Goal: Transaction & Acquisition: Purchase product/service

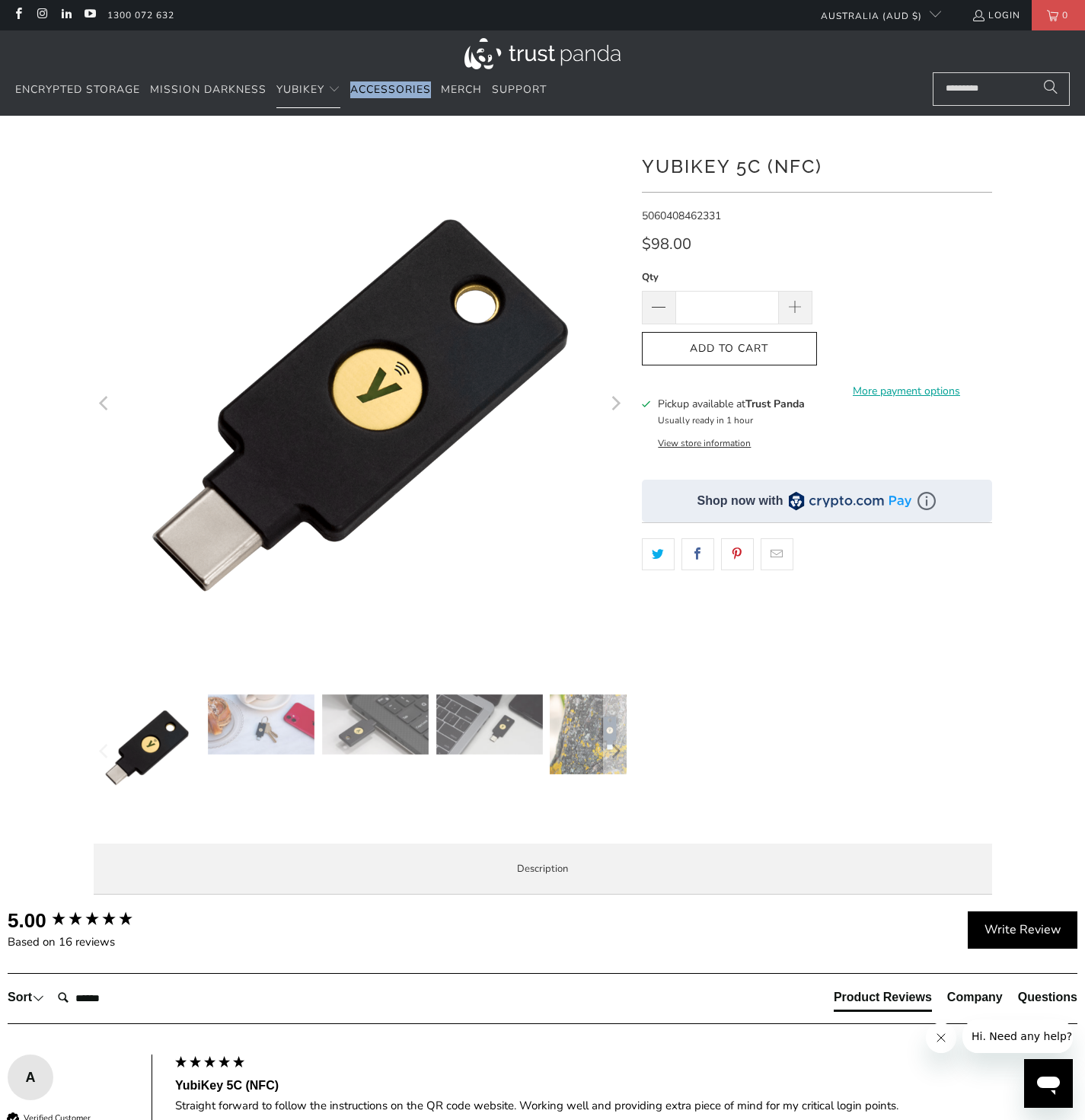
click at [500, 755] on div at bounding box center [360, 751] width 533 height 114
click at [619, 746] on icon "Next" at bounding box center [614, 751] width 14 height 69
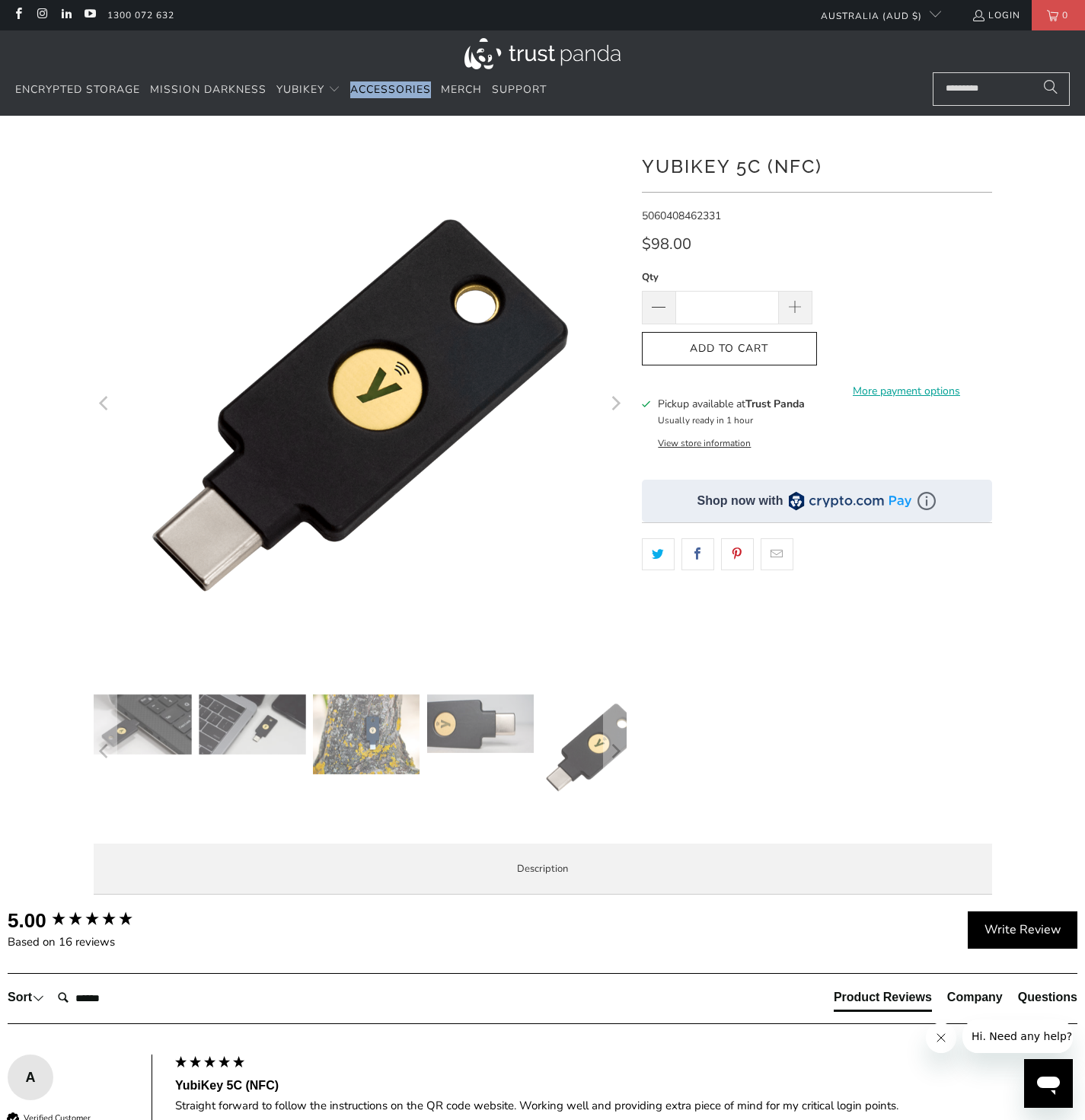
click at [376, 750] on img at bounding box center [366, 734] width 107 height 80
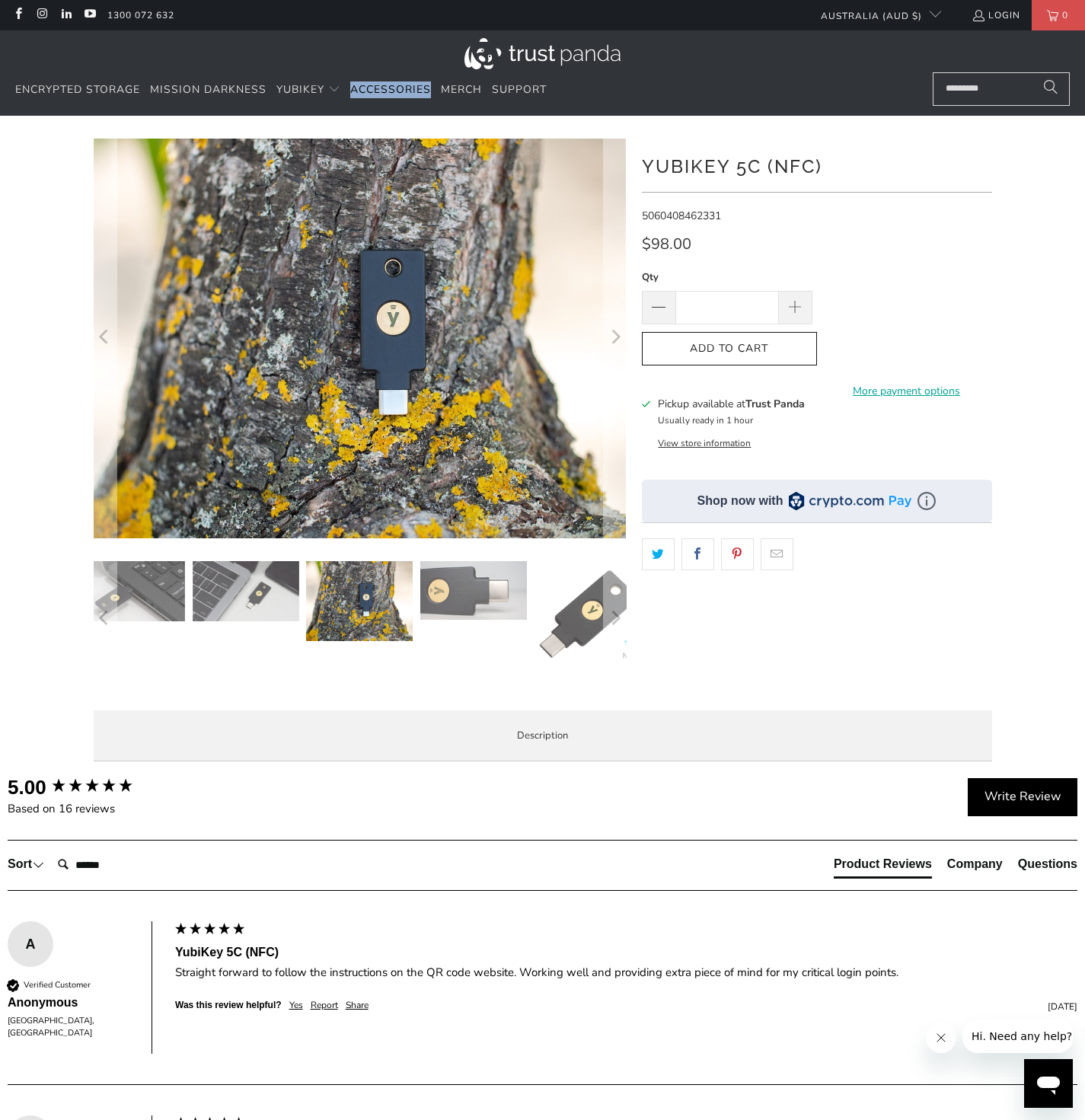
click at [498, 616] on img at bounding box center [473, 591] width 107 height 59
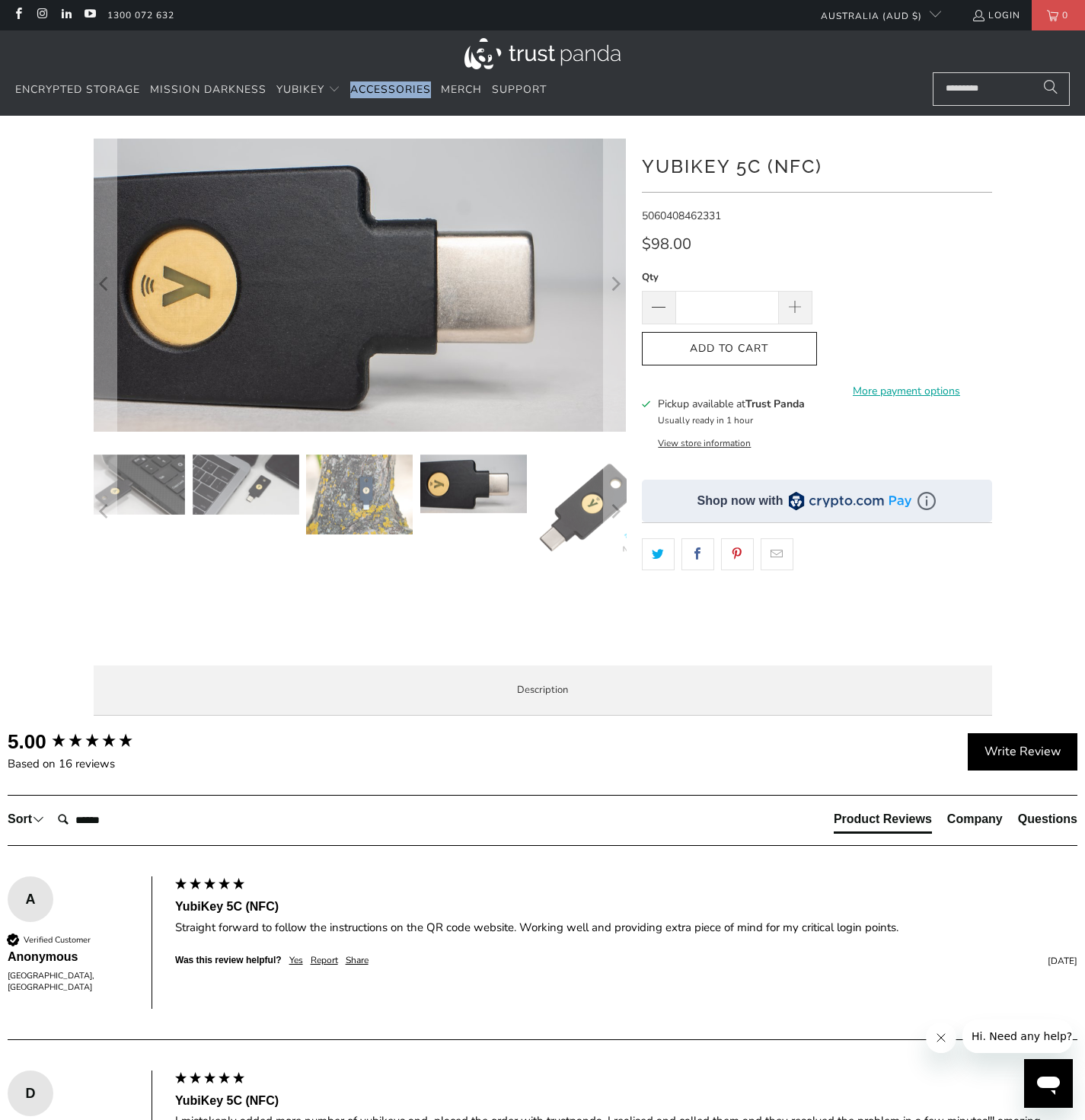
click at [573, 536] on img at bounding box center [588, 508] width 107 height 107
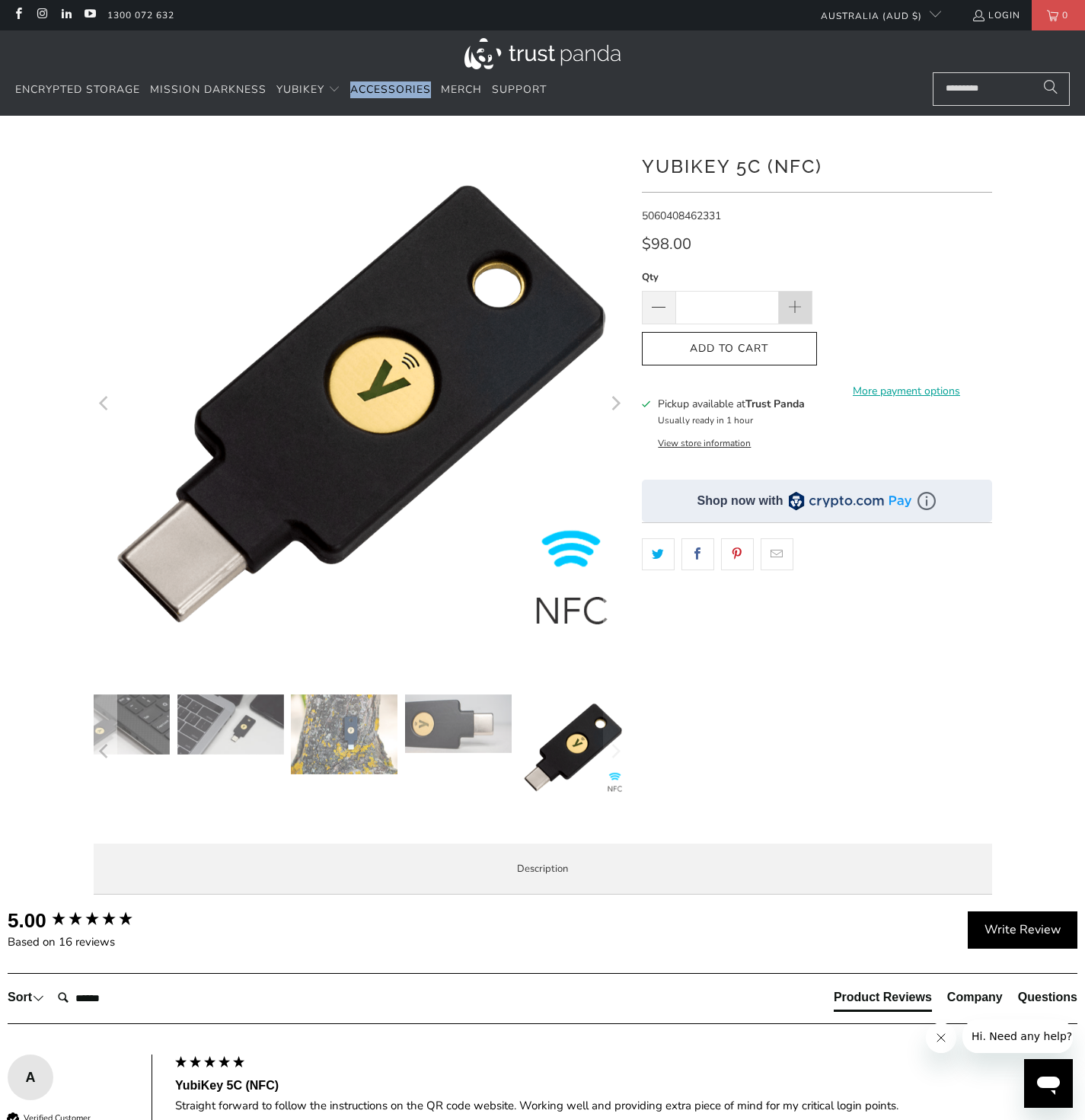
click at [787, 300] on span at bounding box center [794, 308] width 17 height 17
type input "*"
click at [772, 342] on span "Add to Cart" at bounding box center [729, 349] width 143 height 13
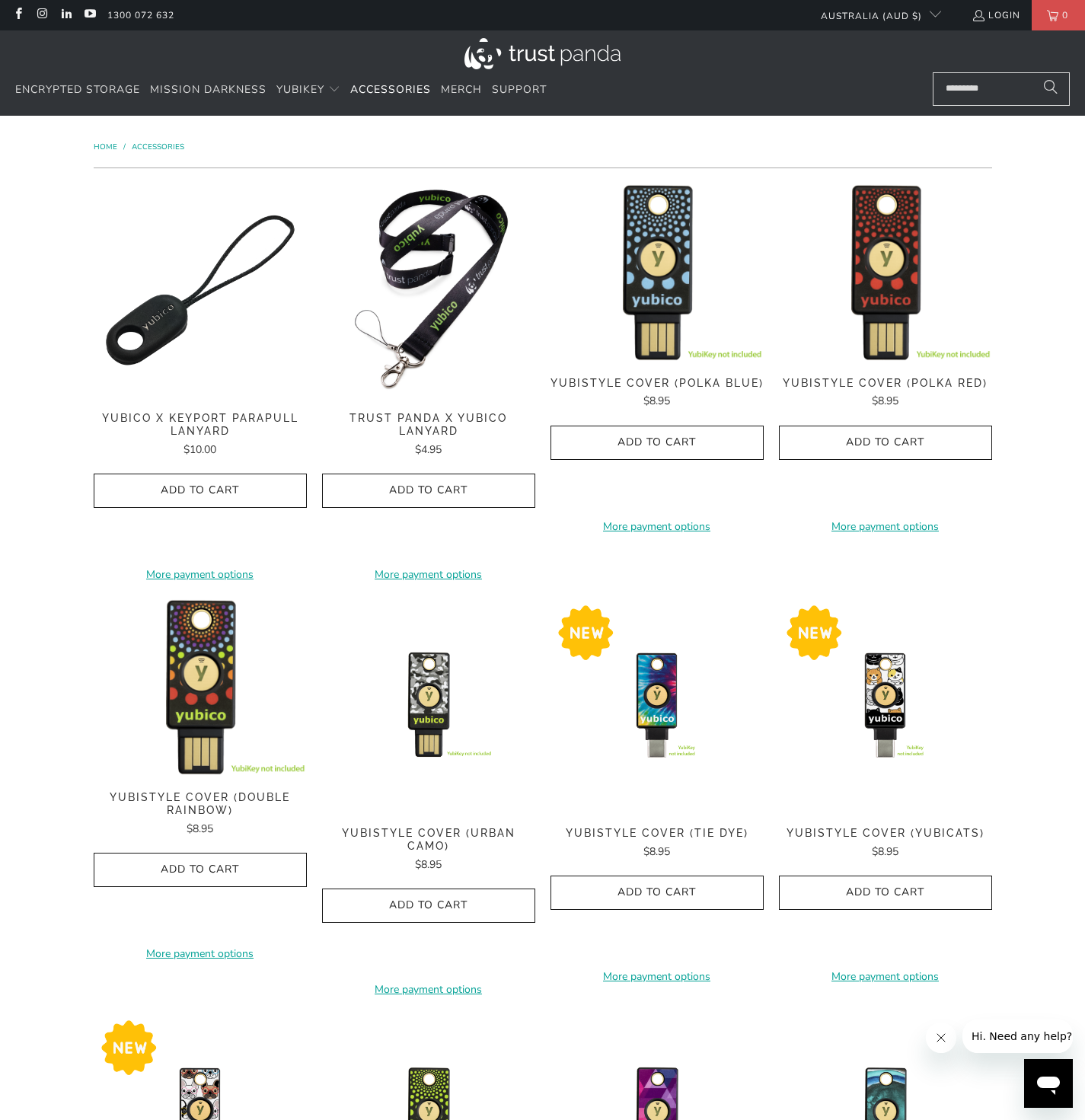
click at [172, 413] on span "Yubico x Keyport Parapull Lanyard" at bounding box center [200, 425] width 214 height 26
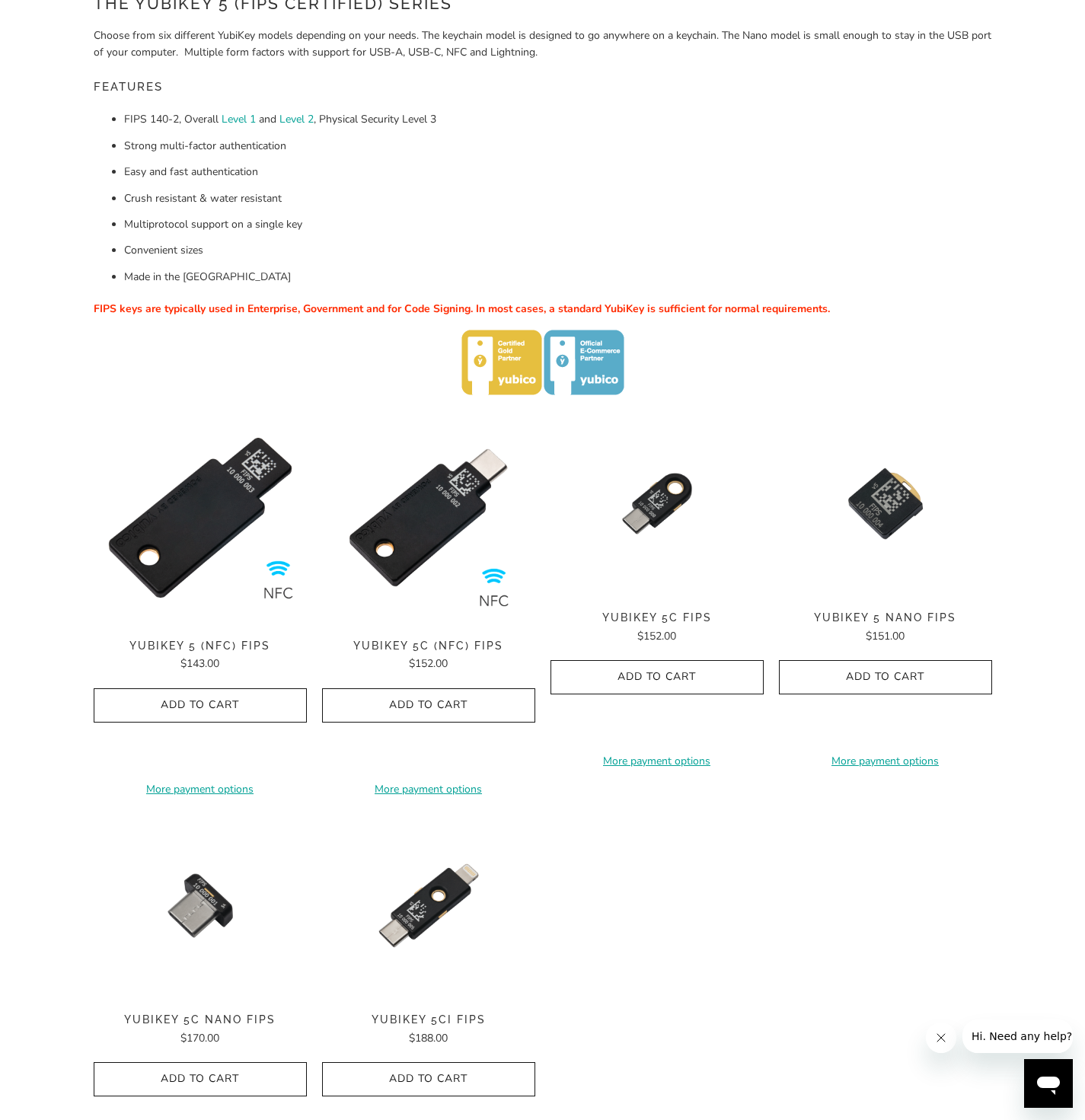
scroll to position [250, 0]
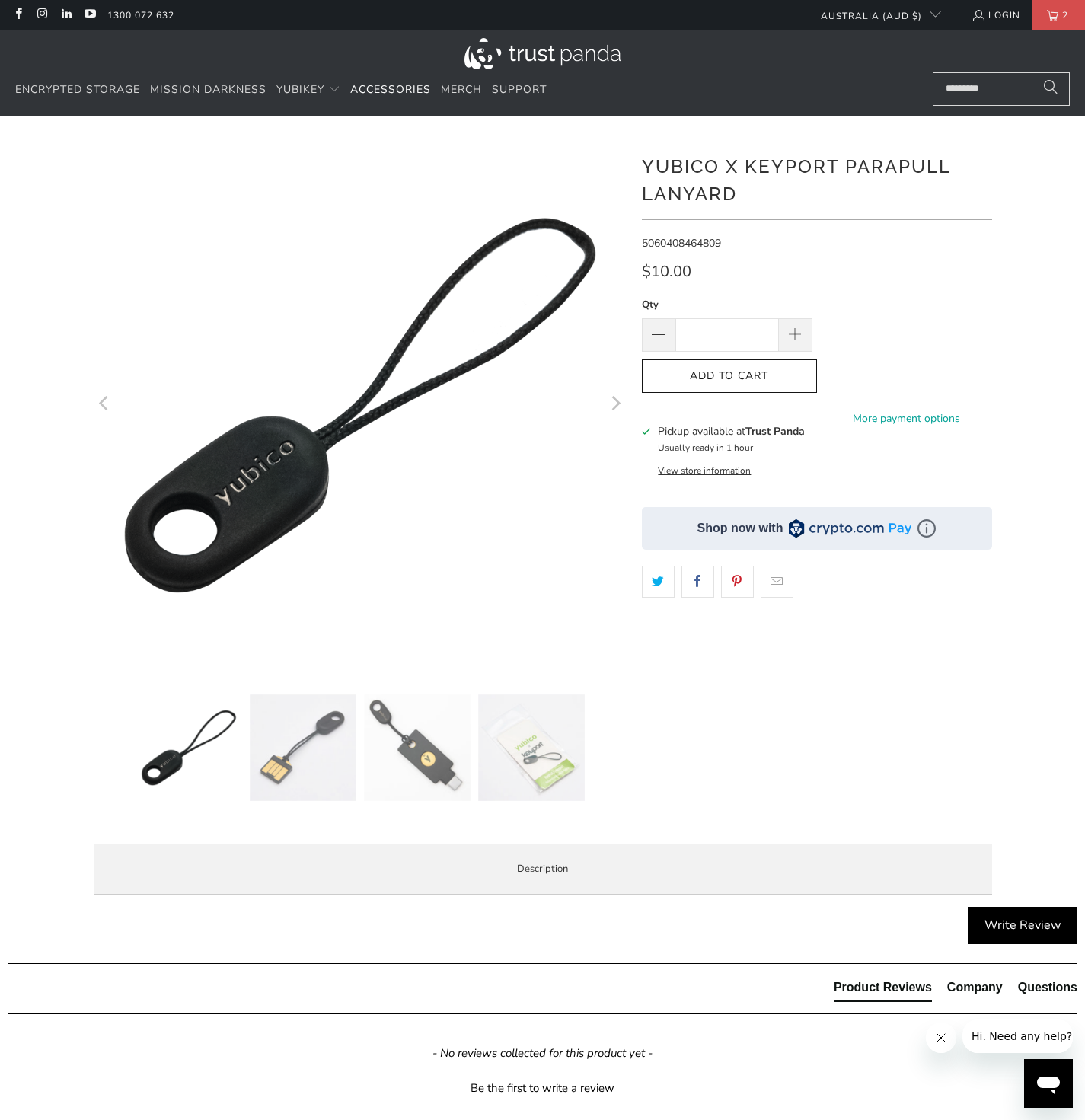
click at [409, 752] on img at bounding box center [417, 747] width 107 height 107
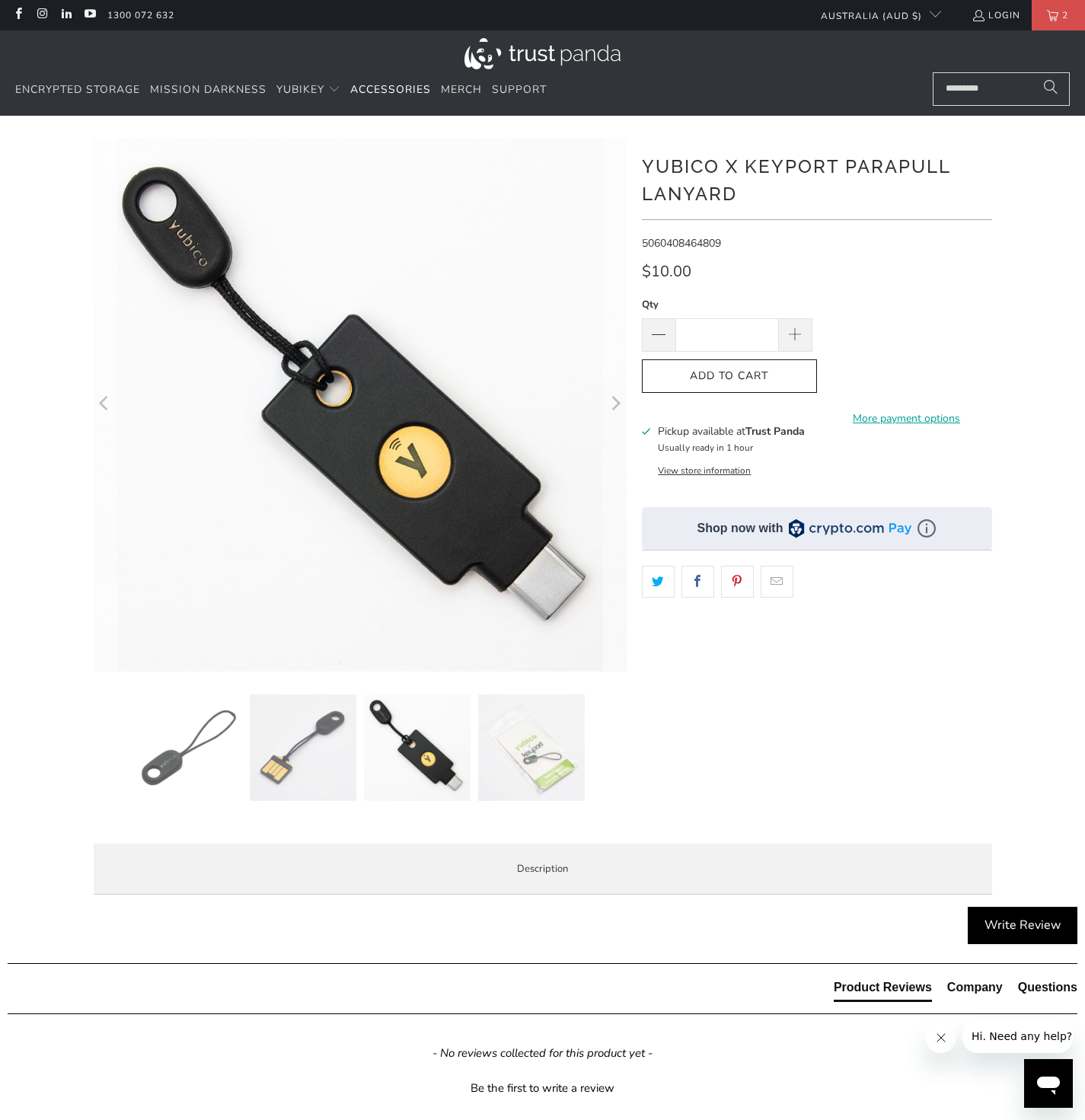
click at [283, 775] on img at bounding box center [303, 747] width 107 height 107
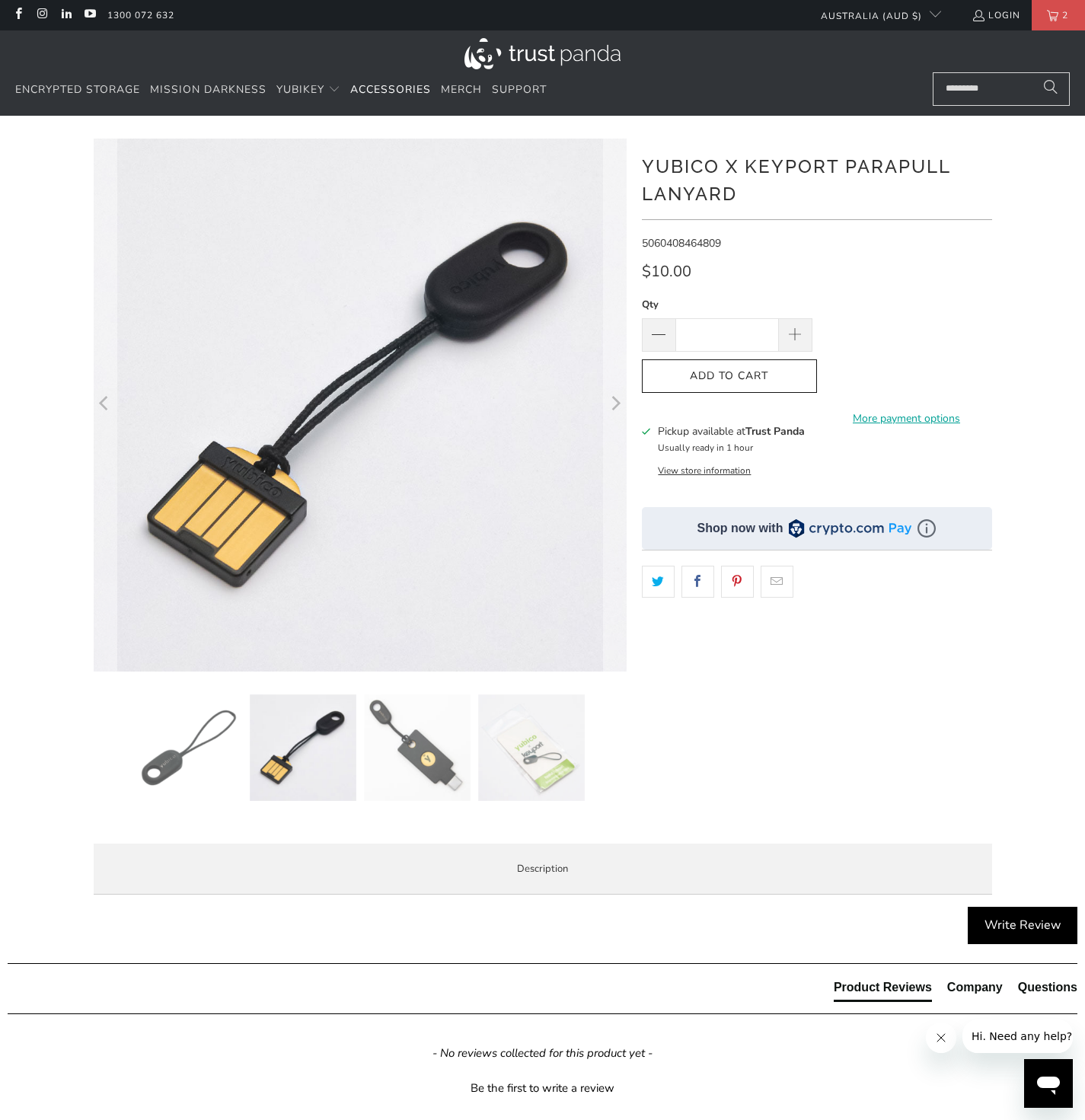
click at [198, 763] on img at bounding box center [188, 747] width 107 height 107
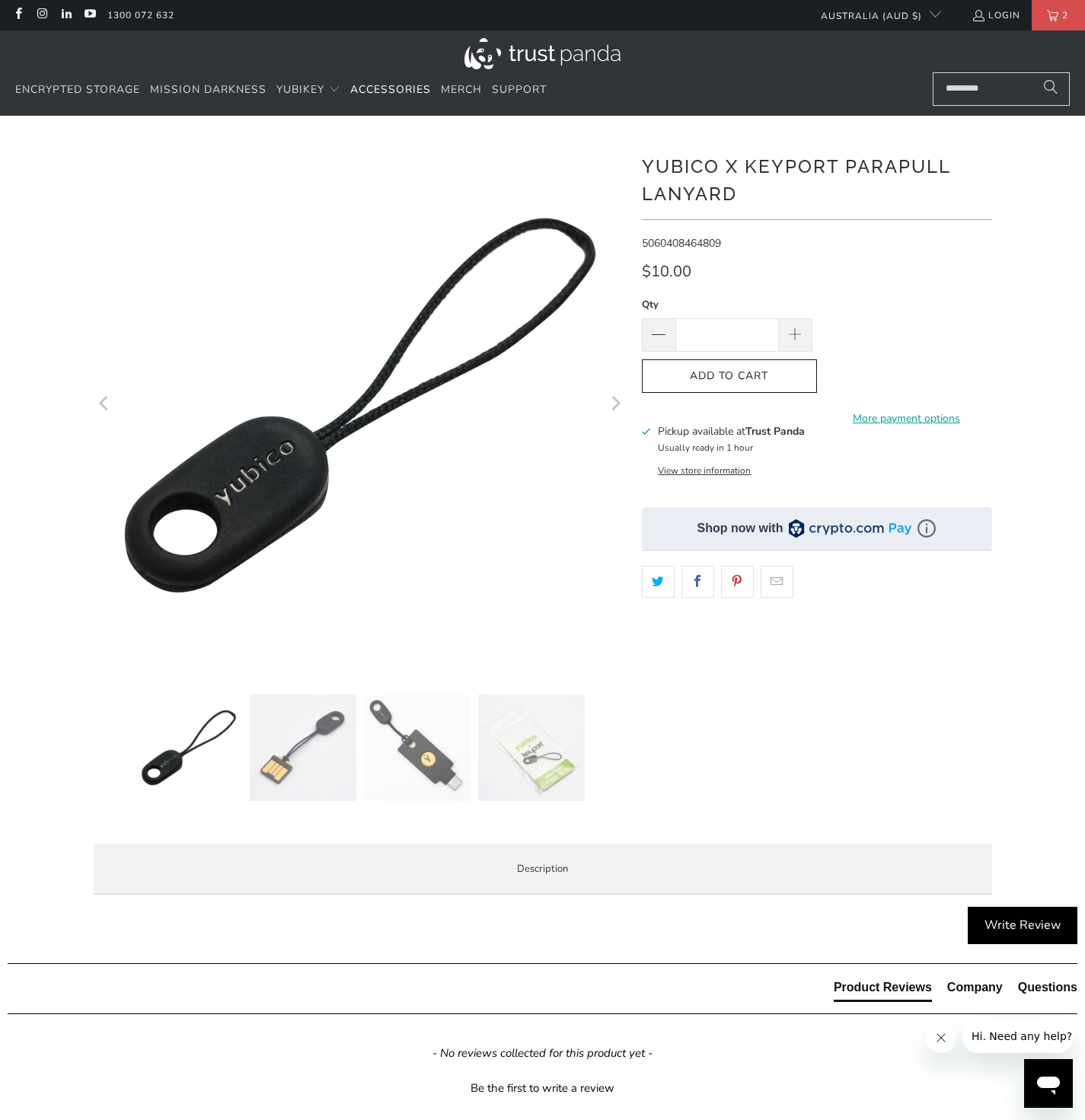
click at [410, 743] on img at bounding box center [417, 747] width 107 height 107
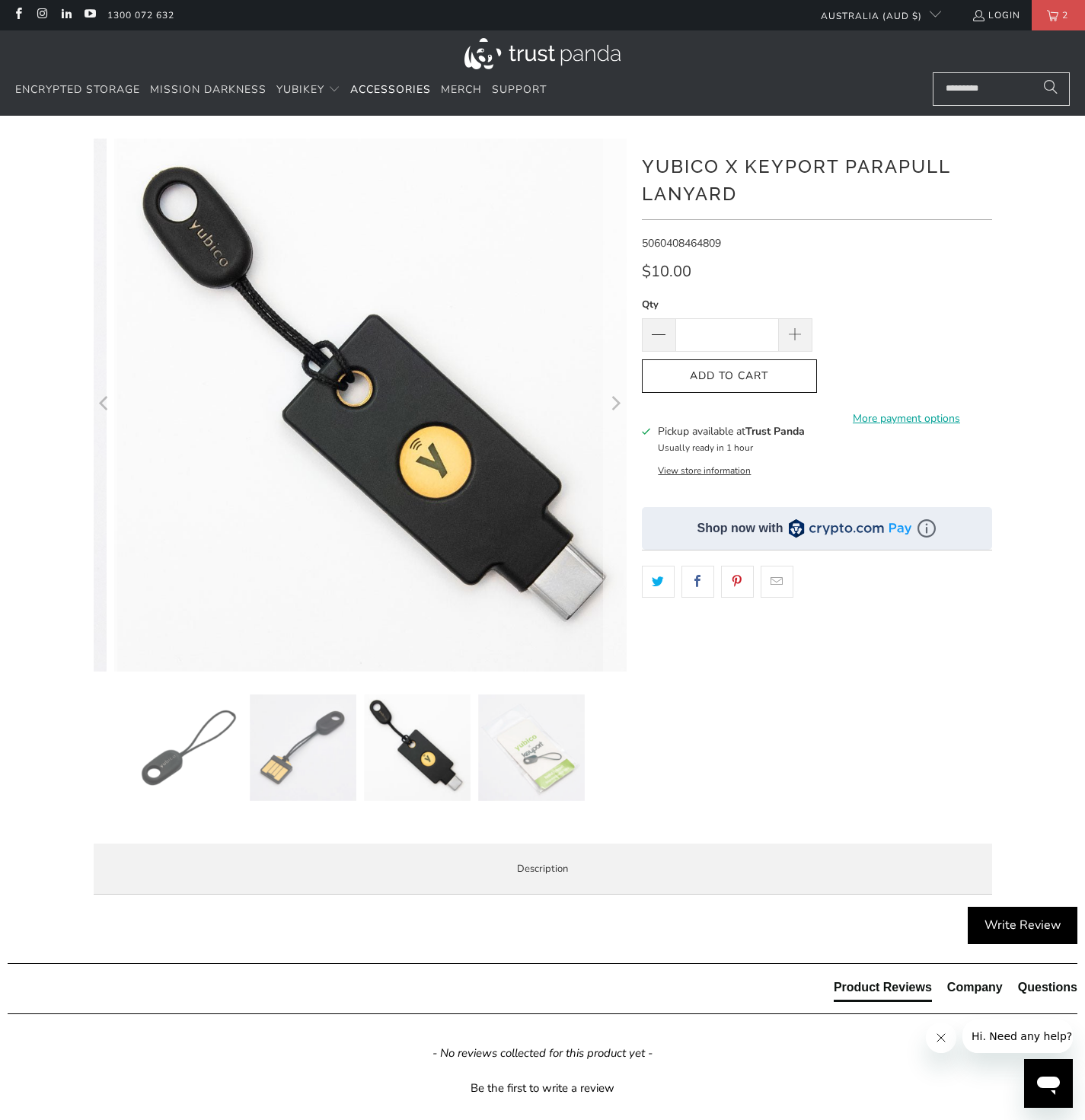
click at [523, 737] on img at bounding box center [531, 747] width 107 height 107
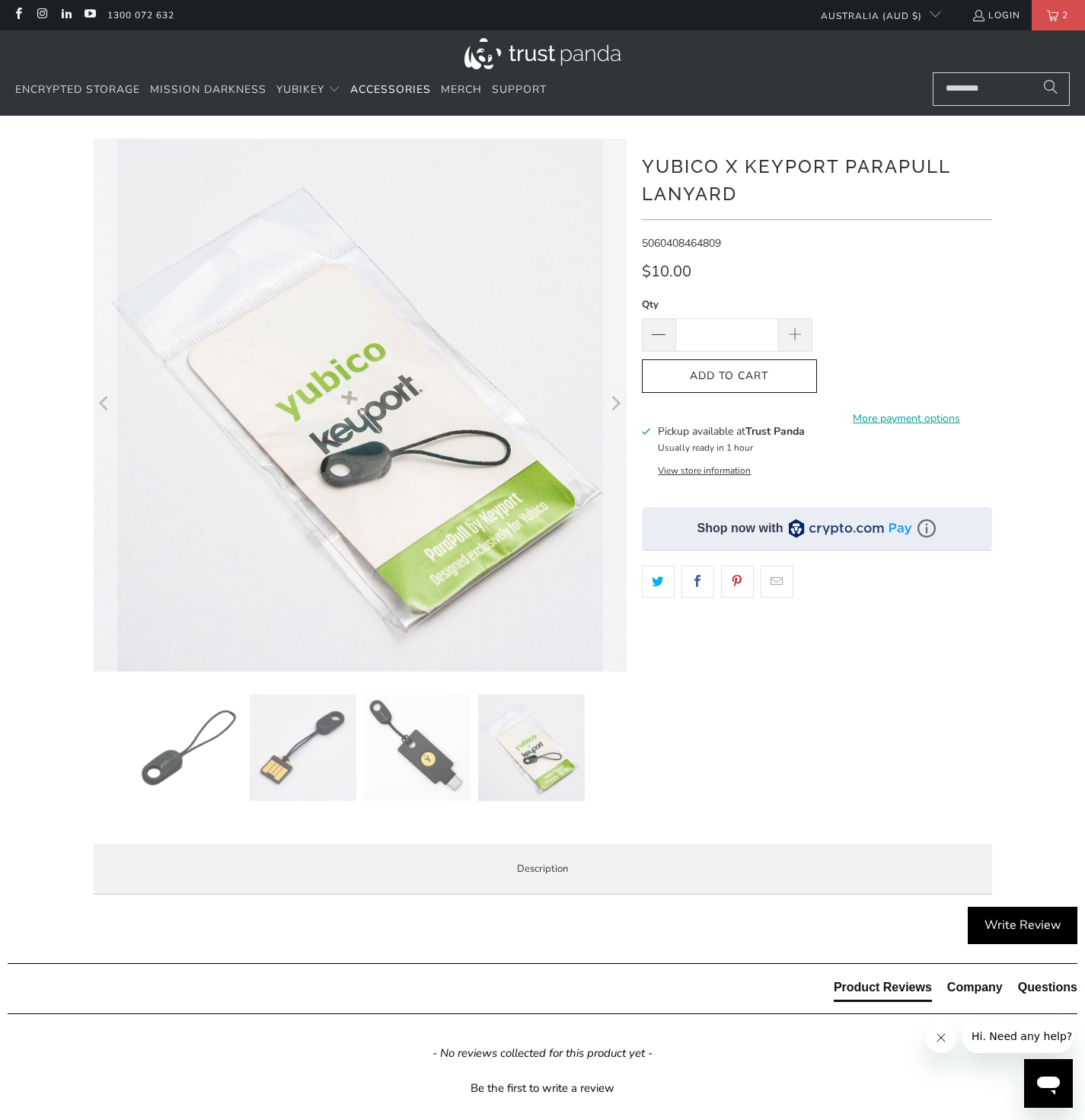
click at [0, 0] on p "The Yubico x Keyport ParaPull Lanyard is made exclusively for Yubico and is spe…" at bounding box center [0, 0] width 0 height 0
click at [0, 0] on strong "Yubico x Keyport ParaPull Lanyard" at bounding box center [0, 0] width 0 height 0
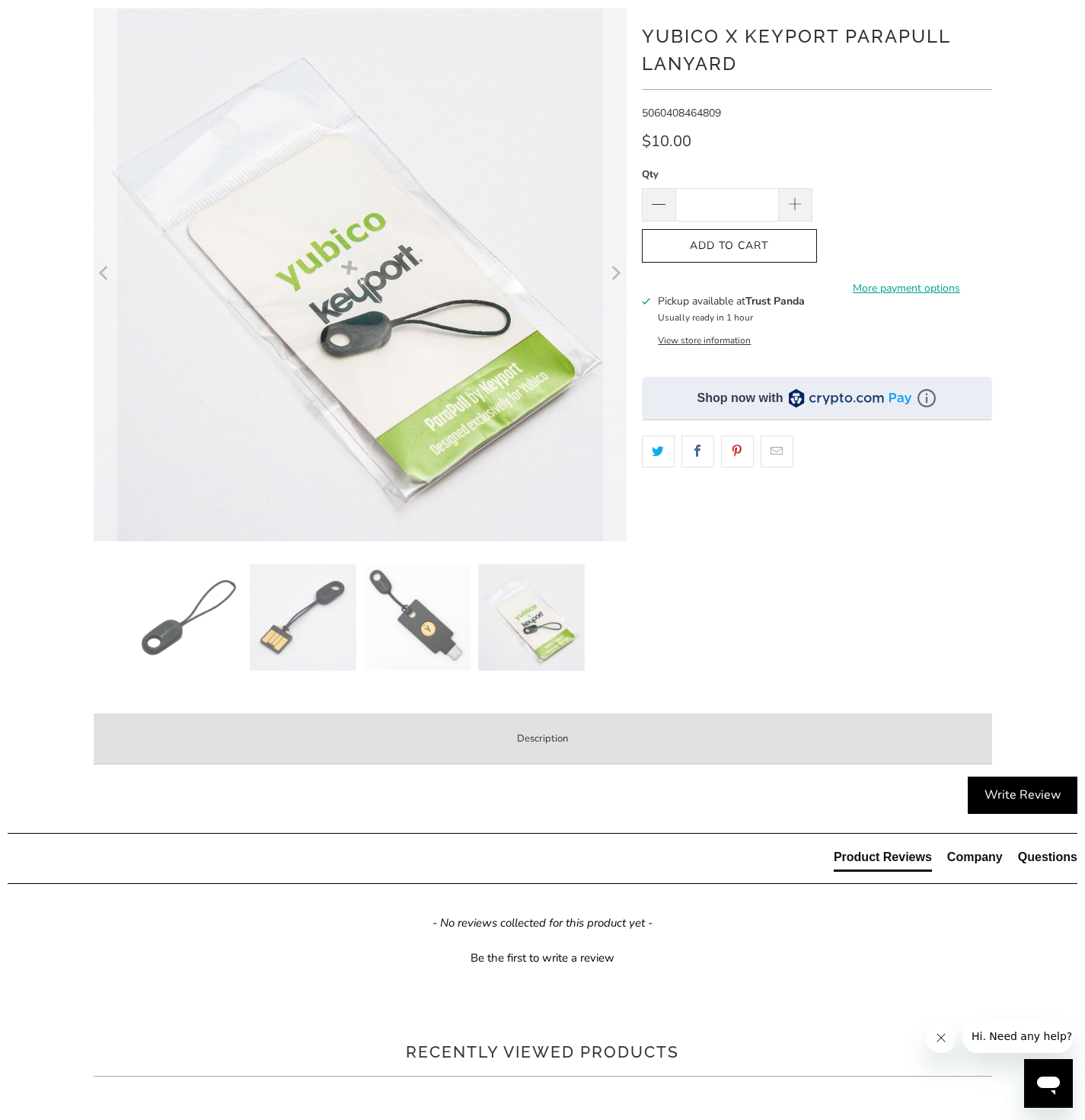
scroll to position [143, 0]
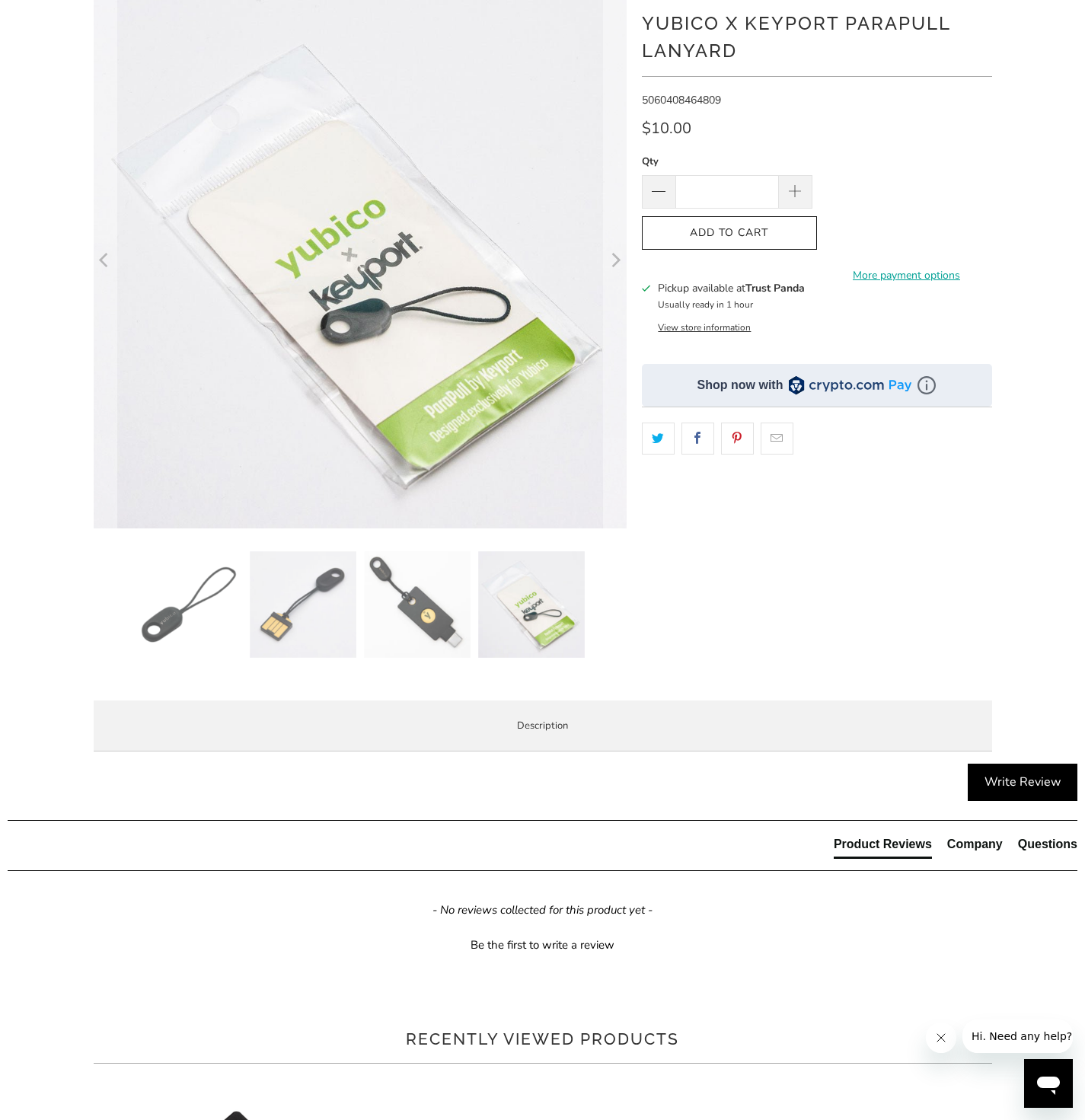
click at [0, 0] on li "Fits Keychain and [PERSON_NAME] with inserts" at bounding box center [0, 0] width 0 height 0
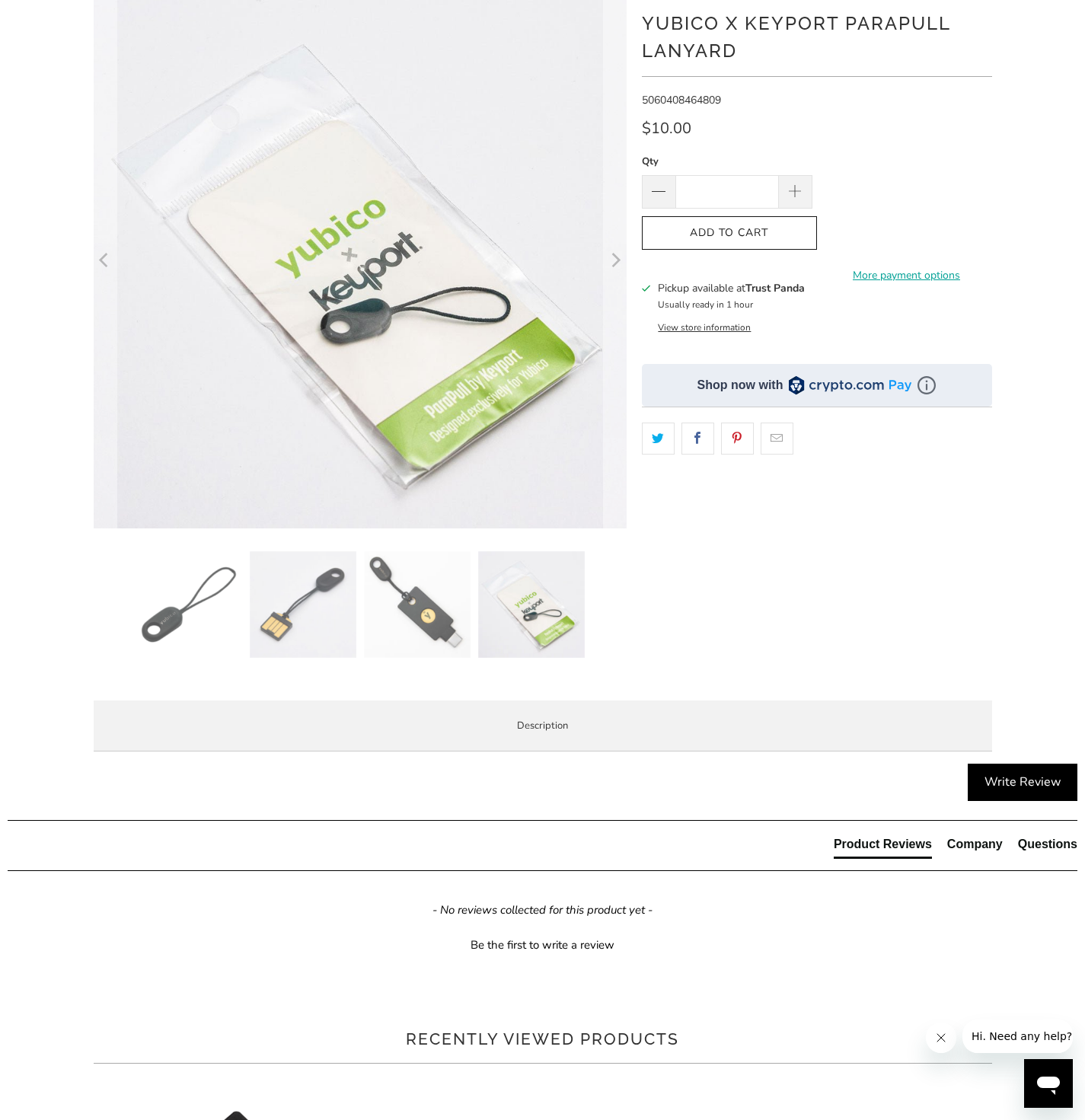
click at [0, 0] on li "Fits Keychain and [PERSON_NAME] with inserts" at bounding box center [0, 0] width 0 height 0
click at [0, 0] on ul "Nylon core string with polyester sheathing Fits Keychain and [PERSON_NAME] with…" at bounding box center [0, 0] width 0 height 0
click at [0, 0] on span "We’re excited to share an exclusive collaboration with Keyport Inc. to create h…" at bounding box center [0, 0] width 0 height 0
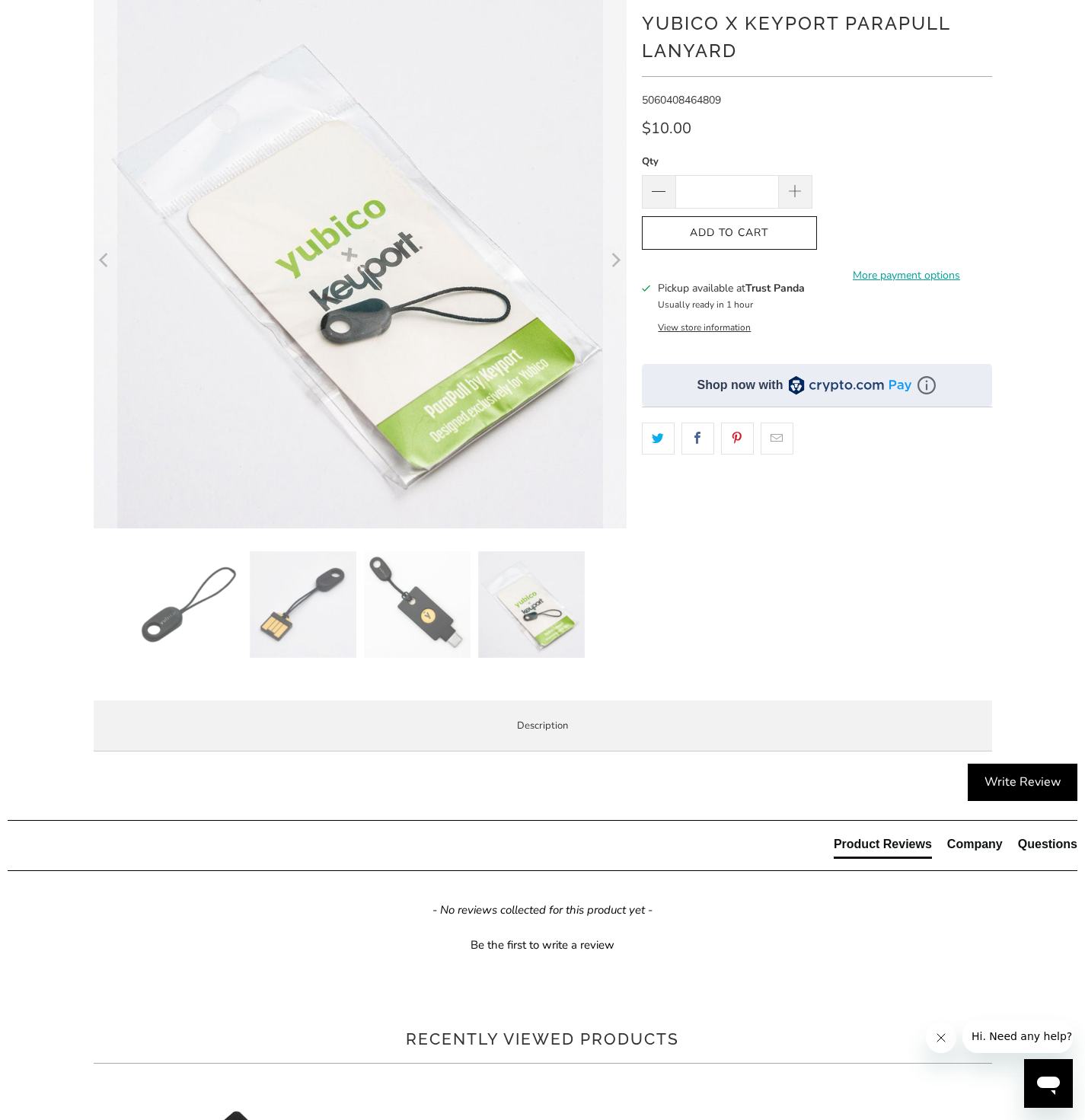
click at [0, 0] on strong "Yubico x Keyport ParaPull Lanyard" at bounding box center [0, 0] width 0 height 0
copy strong "Keyport ParaPull"
